Goal: Register for event/course

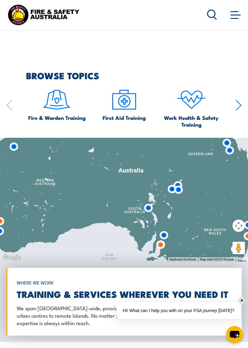
scroll to position [955, 0]
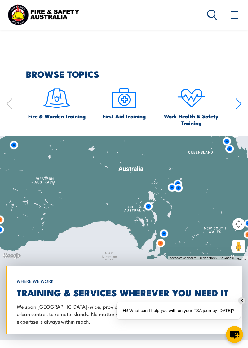
click at [62, 120] on span "Fire & Warden Training" at bounding box center [56, 116] width 57 height 7
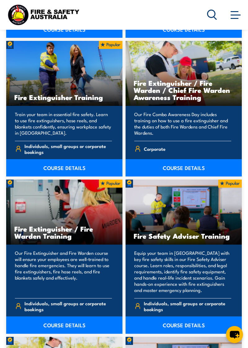
scroll to position [902, 0]
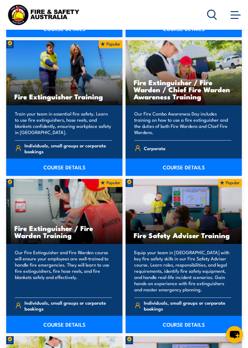
click at [198, 174] on link "COURSE DETAILS" at bounding box center [183, 167] width 116 height 17
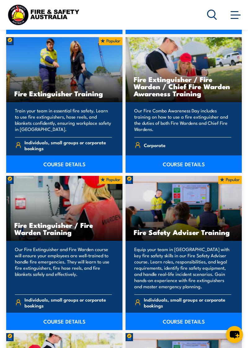
scroll to position [928, 0]
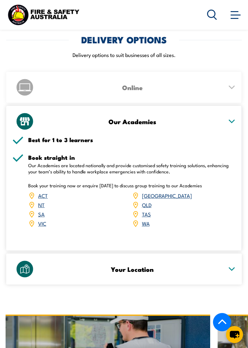
scroll to position [877, 0]
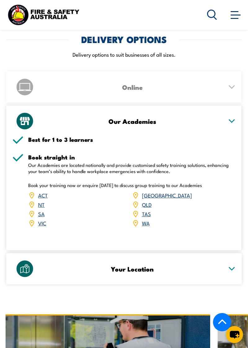
click at [148, 191] on link "NSW" at bounding box center [167, 194] width 50 height 7
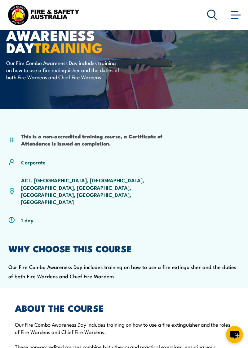
scroll to position [49, 0]
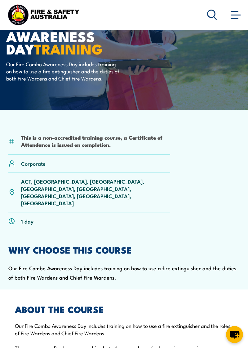
click at [36, 190] on div "ACT, NSW, NT, QLD, SA, TAS, VIC, WA" at bounding box center [89, 193] width 162 height 40
click at [37, 185] on p "ACT, NSW, NT, QLD, SA, TAS, VIC, WA" at bounding box center [95, 192] width 149 height 29
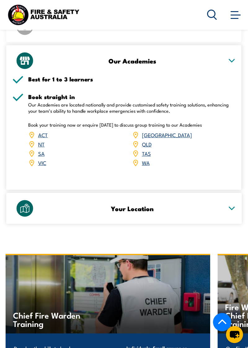
scroll to position [938, 0]
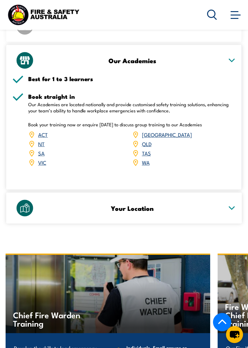
click at [145, 131] on link "NSW" at bounding box center [167, 134] width 50 height 7
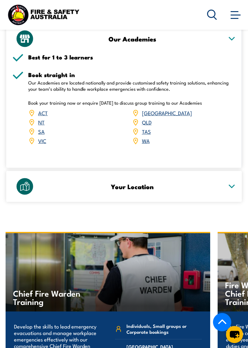
scroll to position [960, 0]
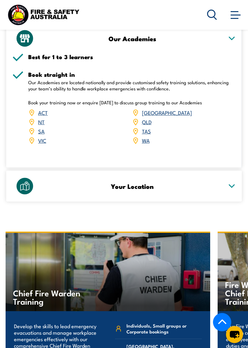
click at [233, 172] on div "Your Location" at bounding box center [123, 186] width 223 height 31
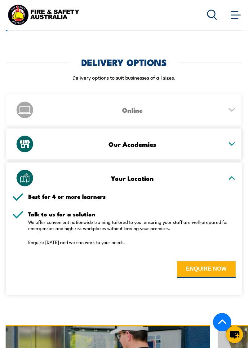
scroll to position [854, 0]
click at [220, 171] on div "Your Location" at bounding box center [123, 178] width 223 height 31
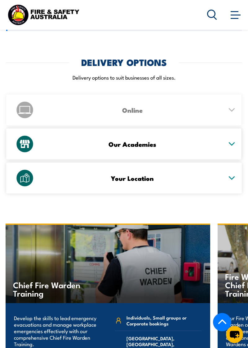
click at [228, 169] on div "Your Location" at bounding box center [123, 178] width 223 height 31
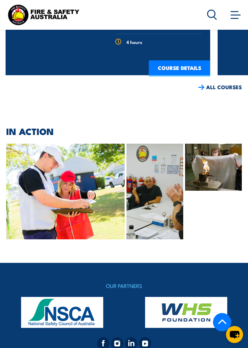
scroll to position [1314, 0]
